Goal: Task Accomplishment & Management: Manage account settings

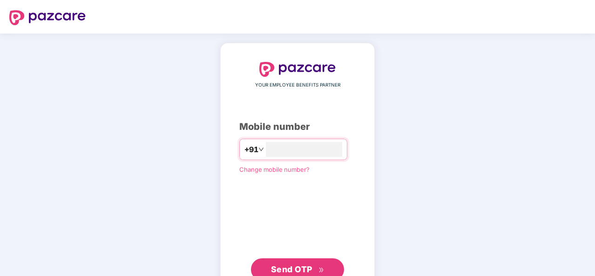
type input "**********"
click at [290, 266] on span "Send OTP" at bounding box center [291, 268] width 41 height 10
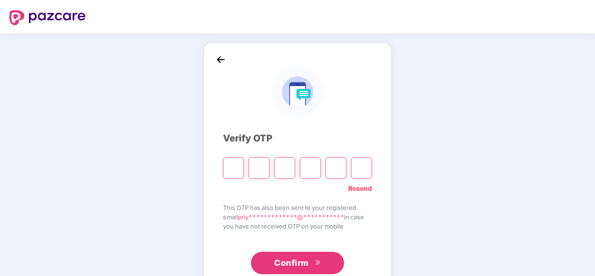
type input "*"
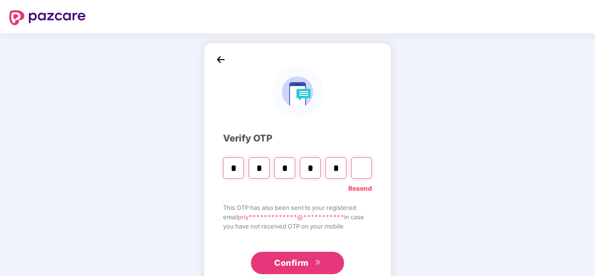
type input "*"
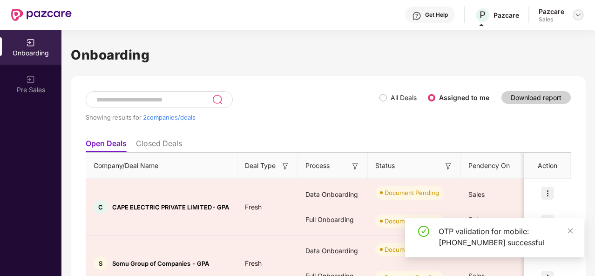
click at [577, 13] on img at bounding box center [577, 14] width 7 height 7
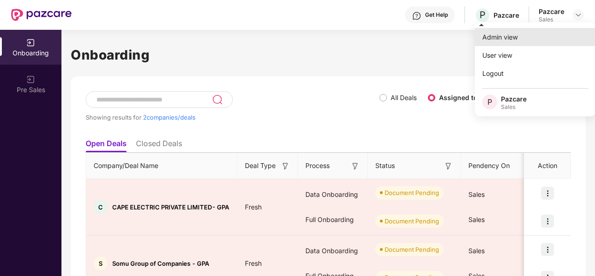
click at [532, 30] on div "Admin view" at bounding box center [535, 37] width 121 height 18
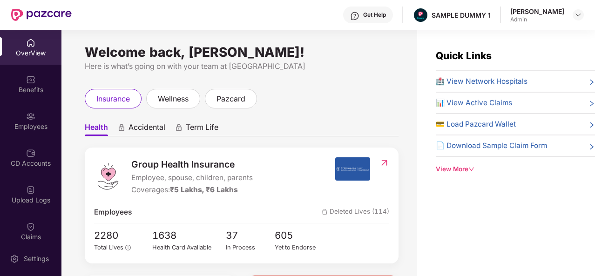
click at [34, 53] on div "OverView" at bounding box center [30, 52] width 61 height 9
